Goal: Task Accomplishment & Management: Use online tool/utility

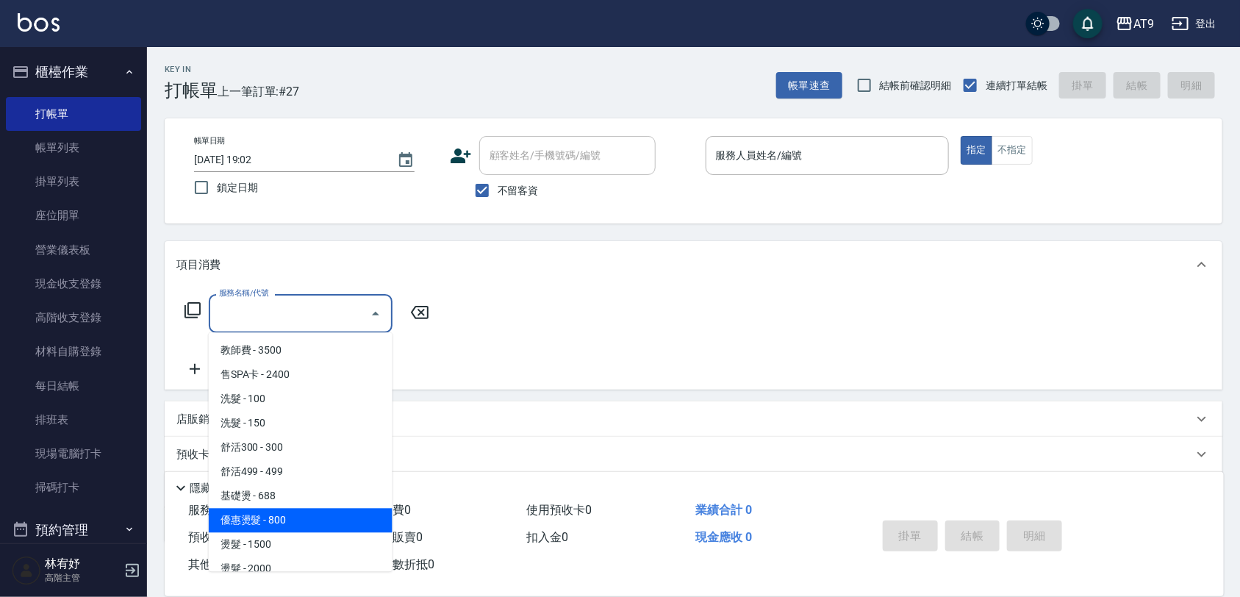
click at [383, 73] on div "Key In 打帳單 上一筆訂單:#27 帳單速查 結帳前確認明細 連續打單結帳 掛單 結帳 明細" at bounding box center [684, 74] width 1075 height 54
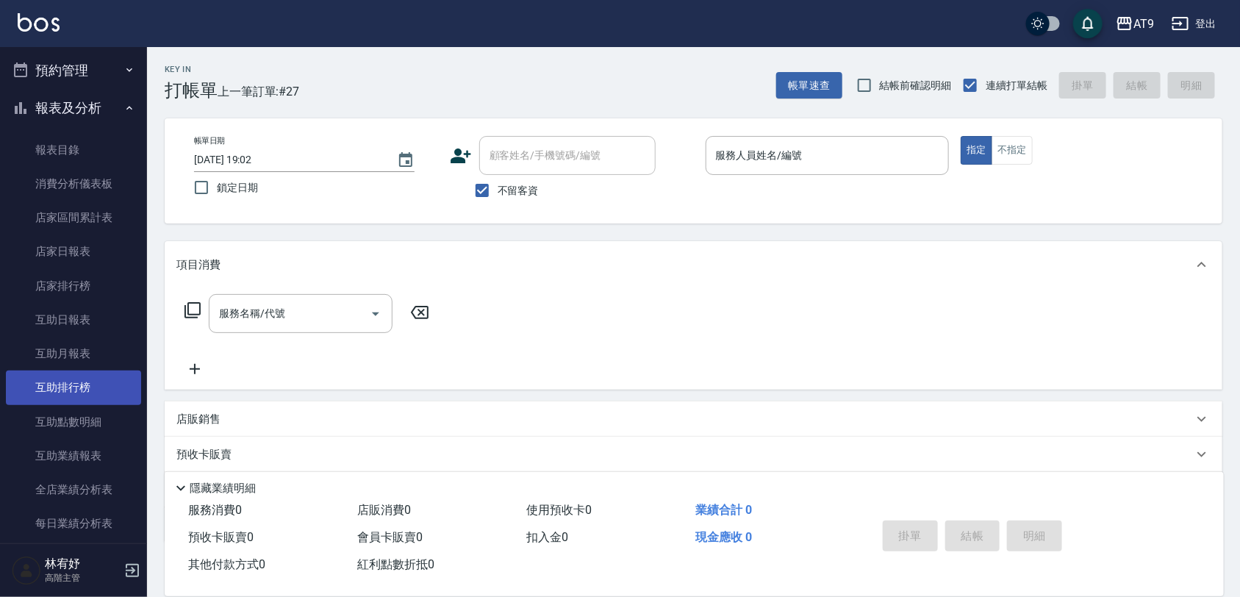
scroll to position [643, 0]
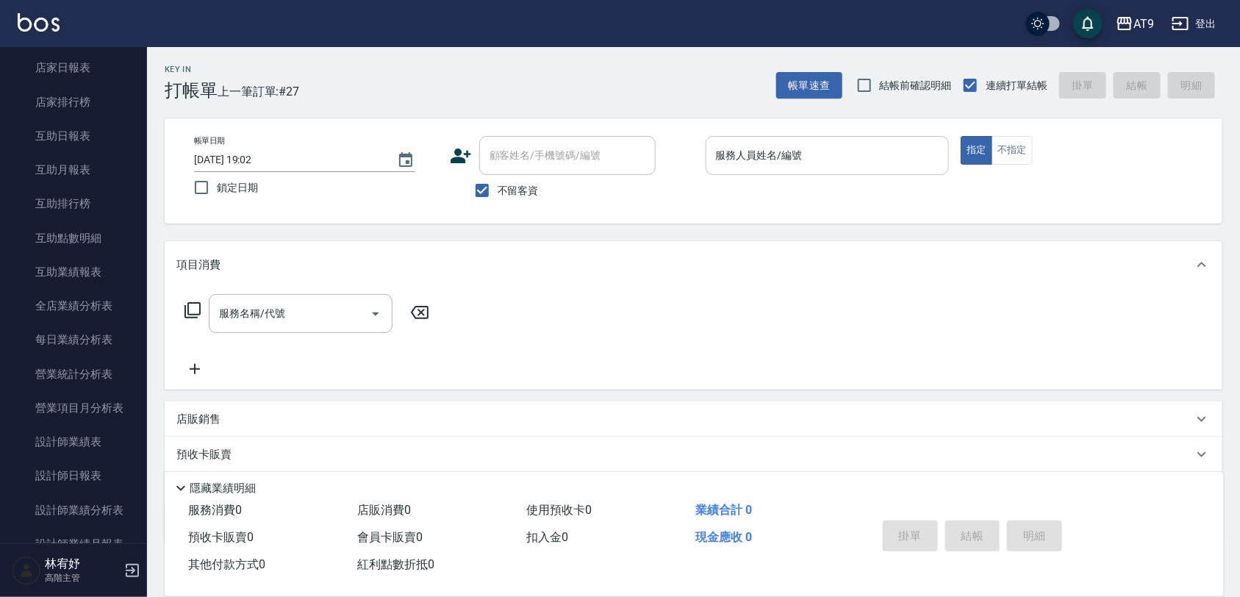
click at [898, 154] on input "服務人員姓名/編號" at bounding box center [827, 156] width 231 height 26
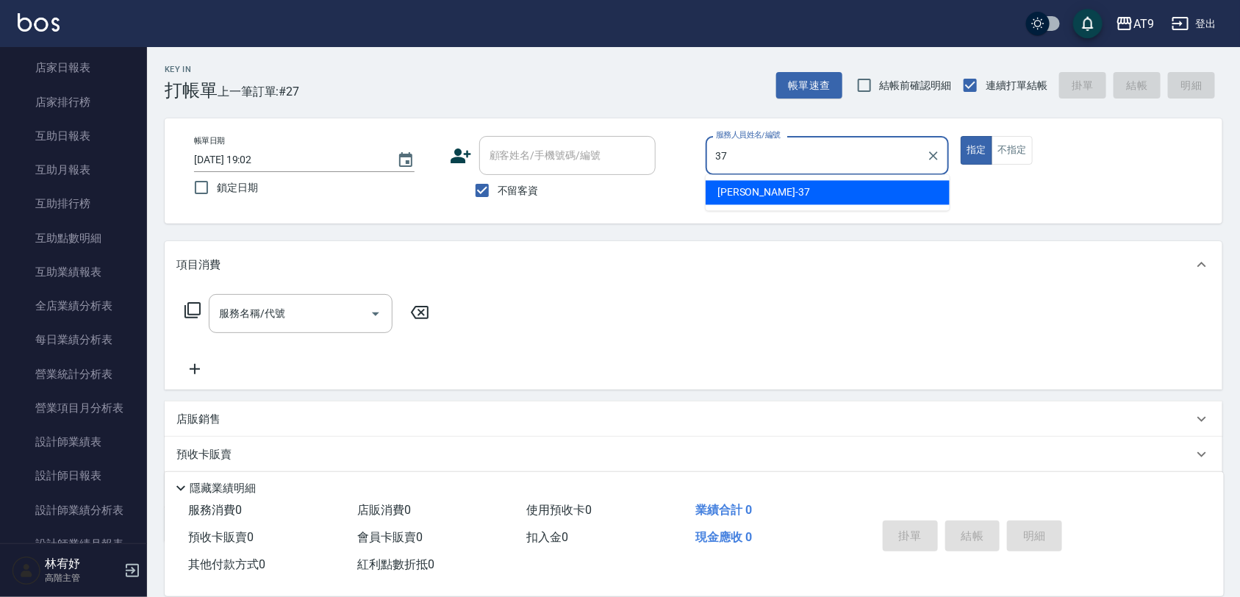
type input "[PERSON_NAME]-37"
type button "true"
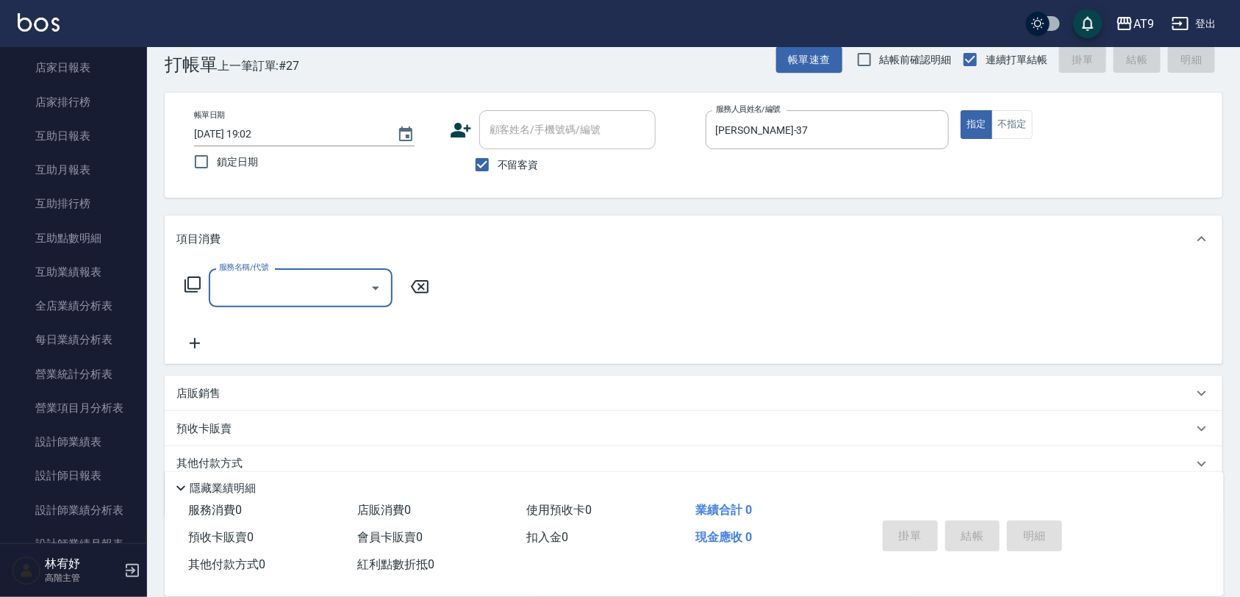
scroll to position [0, 0]
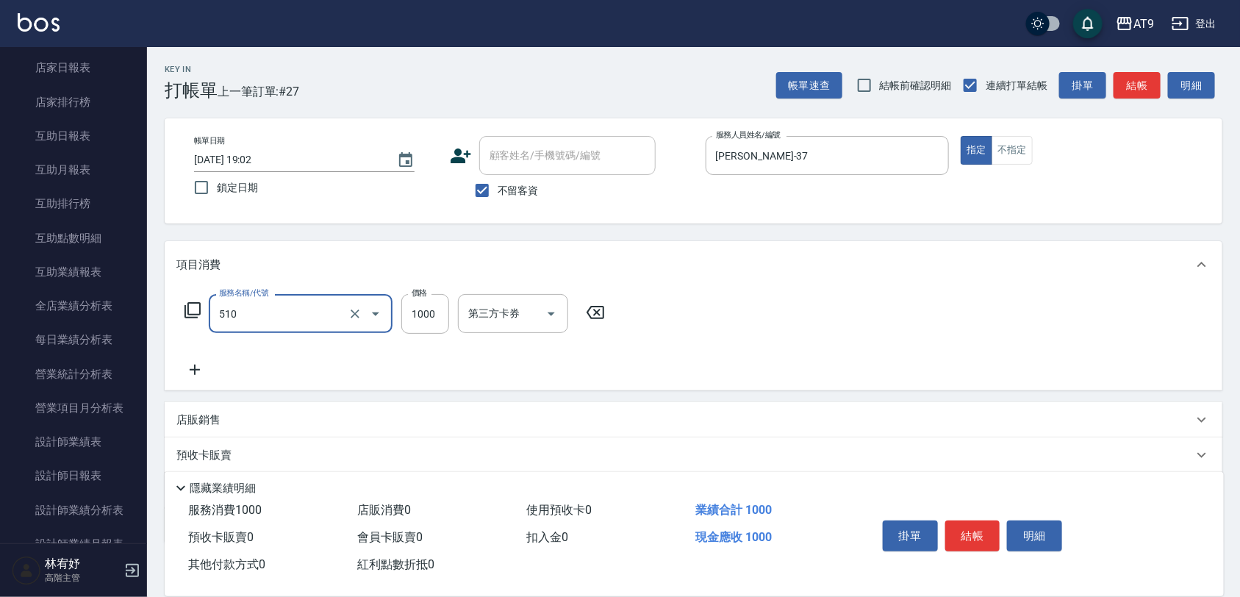
type input "染髮(510)"
type input "1800"
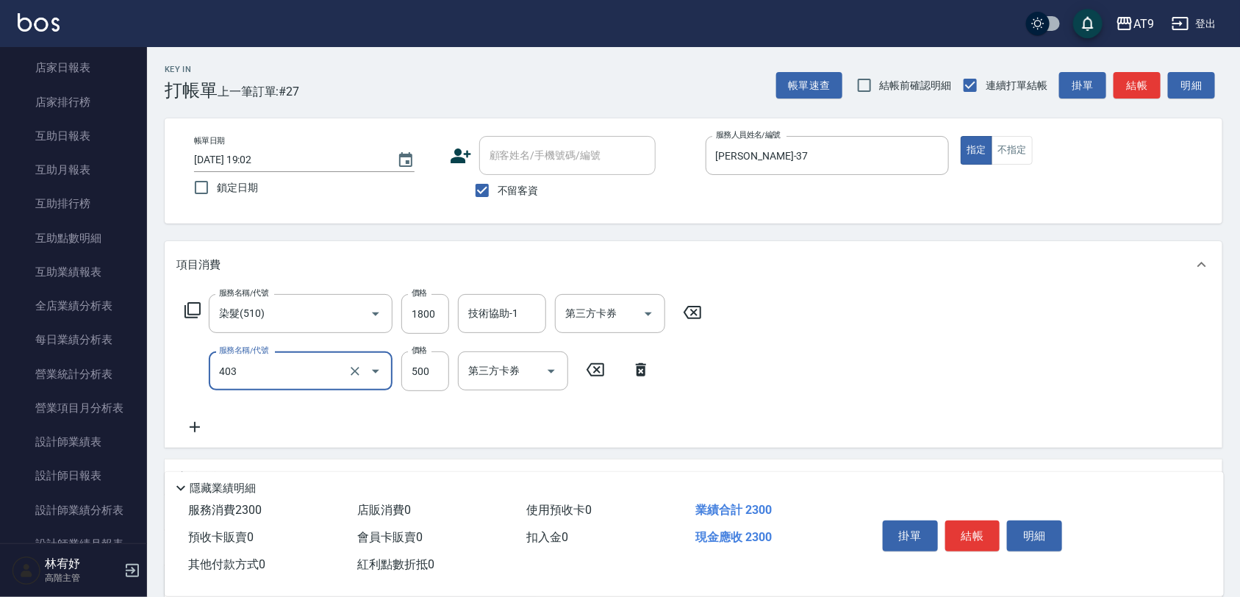
type input "天天護髮(403)"
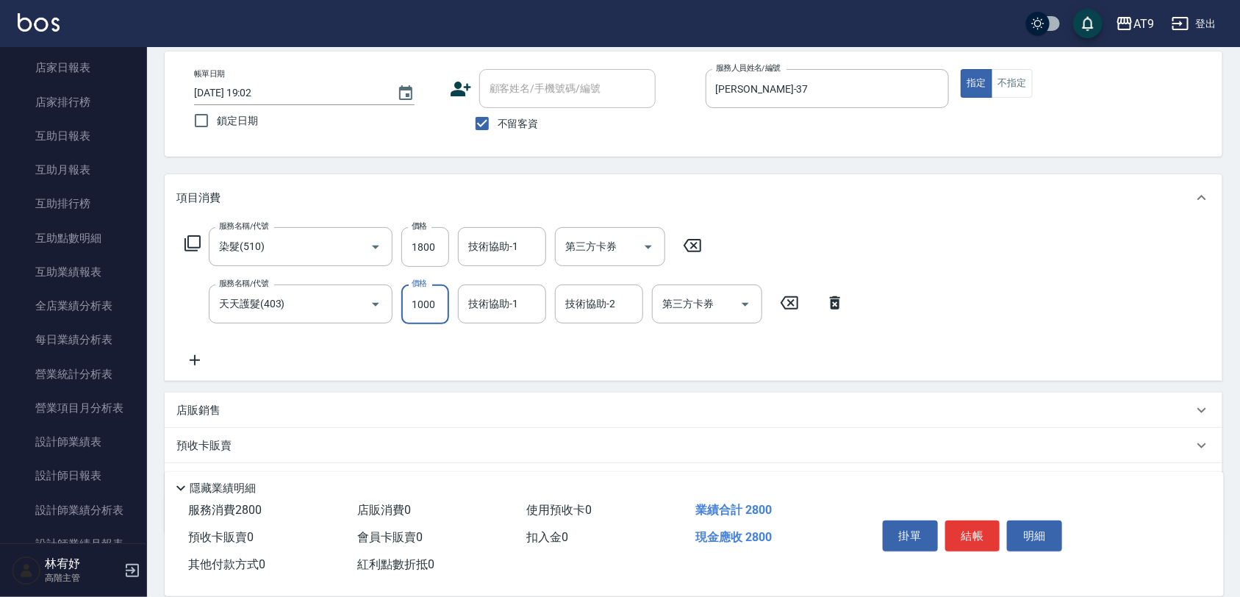
scroll to position [143, 0]
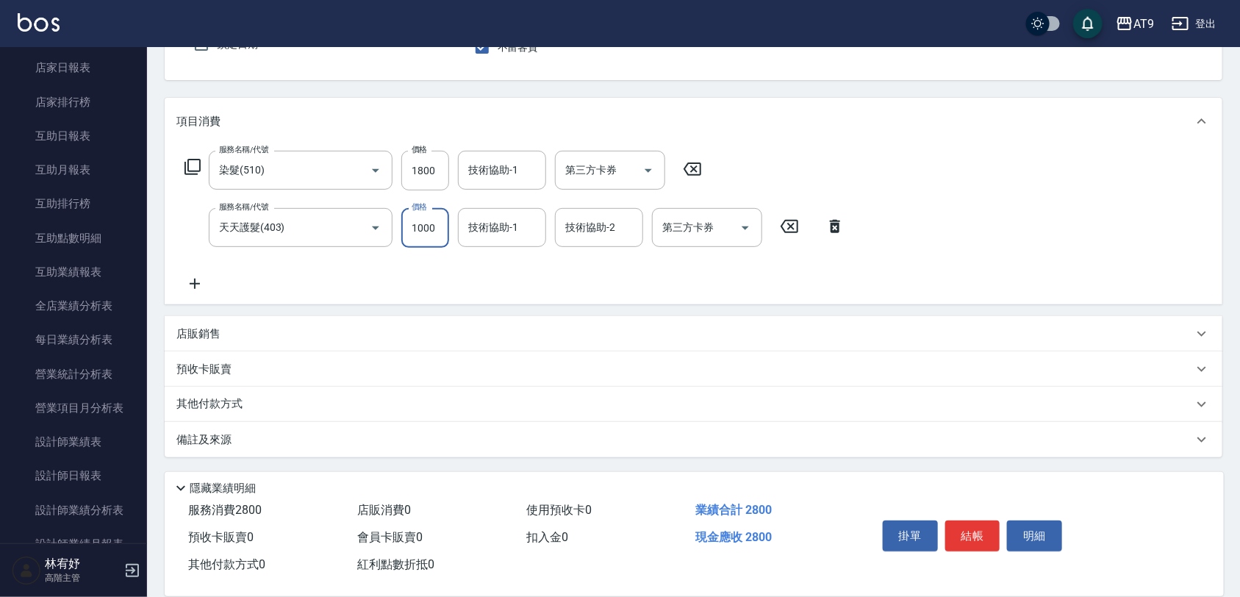
type input "1000"
click at [273, 334] on div "店販銷售" at bounding box center [684, 333] width 1016 height 15
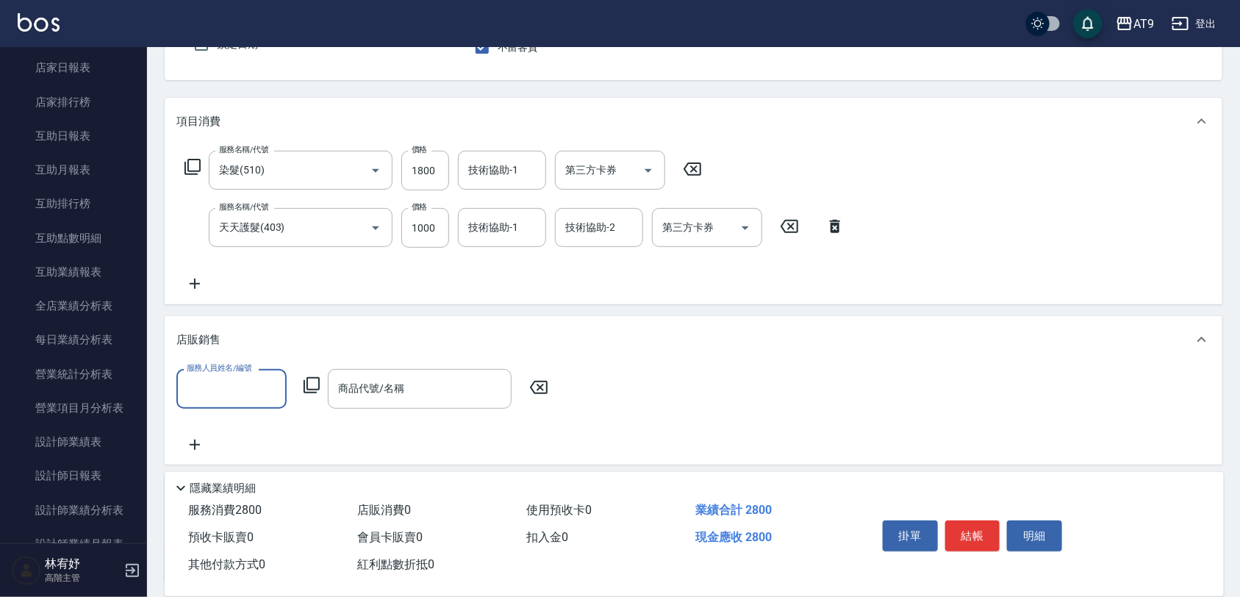
scroll to position [0, 0]
type input "[PERSON_NAME]-37"
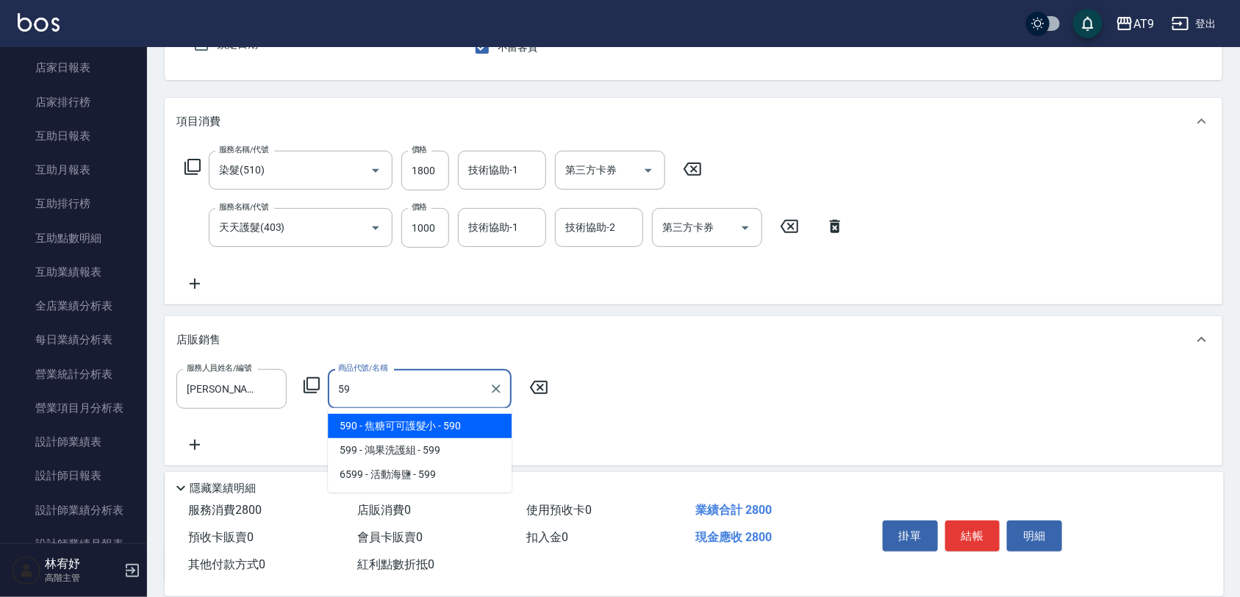
type input "焦糖可可護髮小"
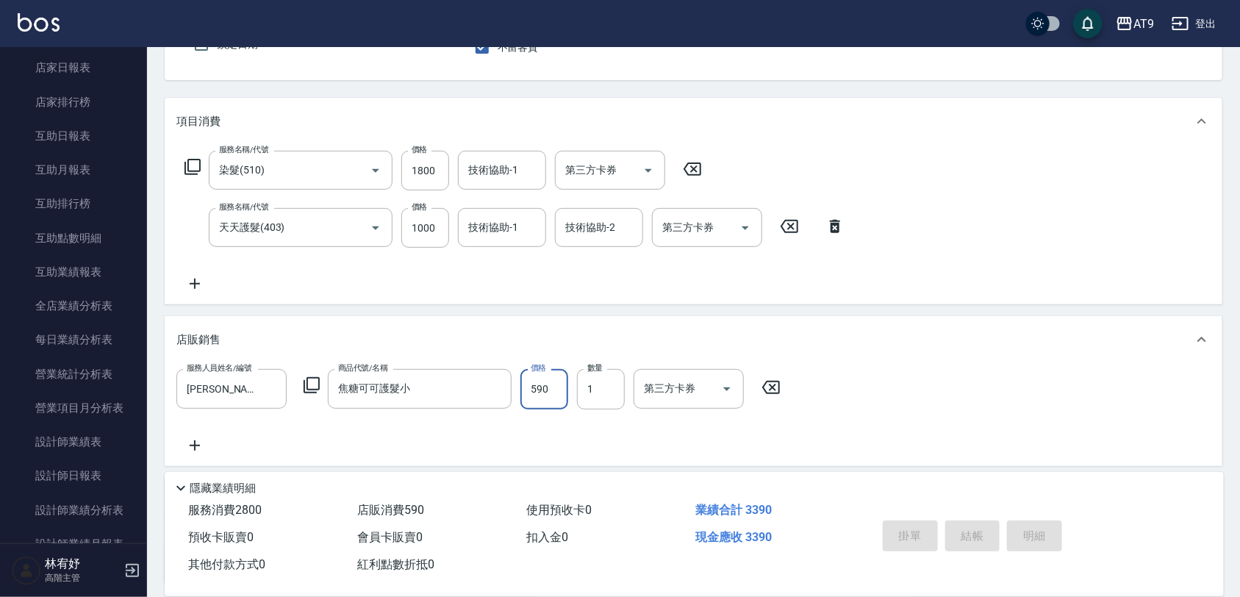
type input "[DATE] 19:46"
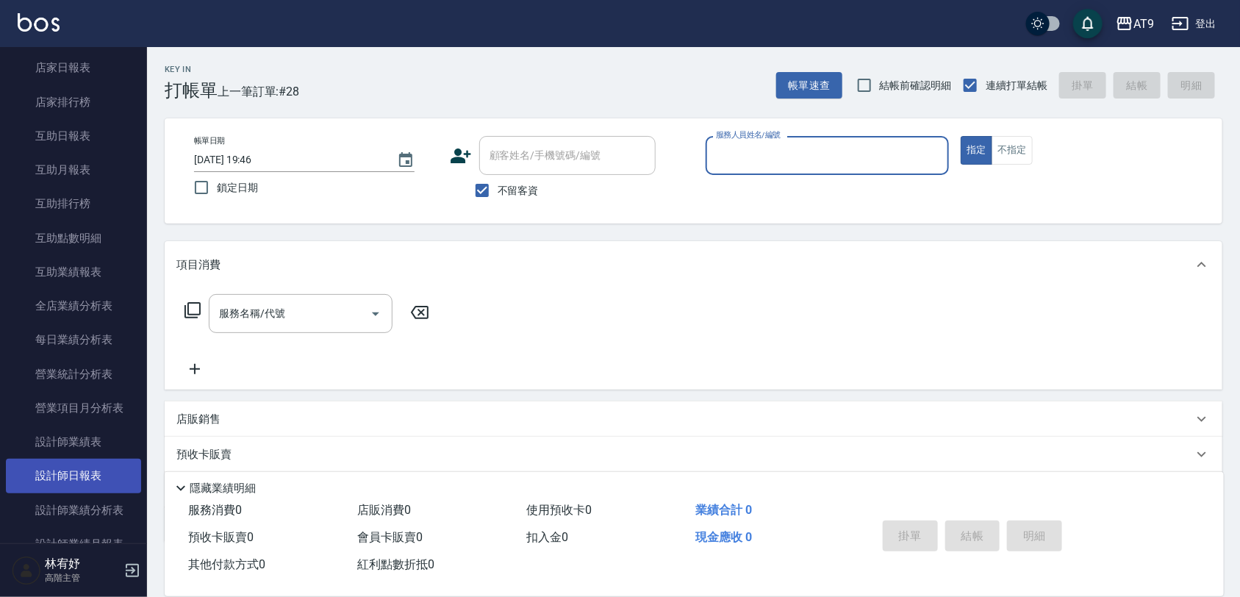
click at [86, 474] on link "設計師日報表" at bounding box center [73, 476] width 135 height 34
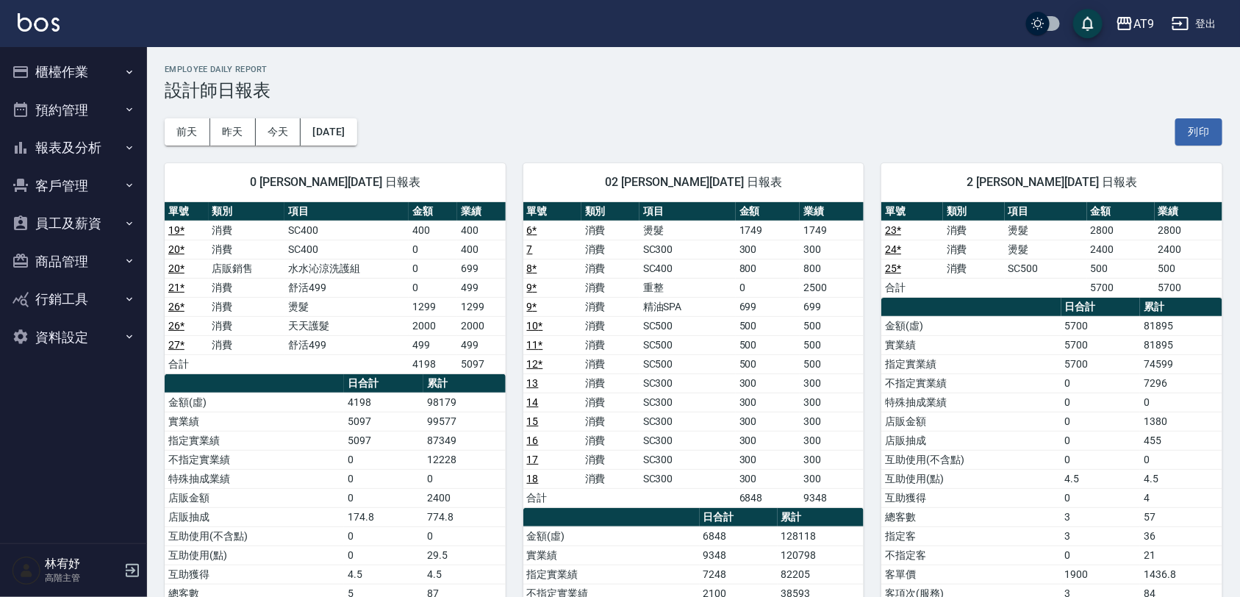
click at [614, 122] on div "前天 昨天 今天 2025/08/22 列印" at bounding box center [694, 132] width 1058 height 62
